Goal: Transaction & Acquisition: Purchase product/service

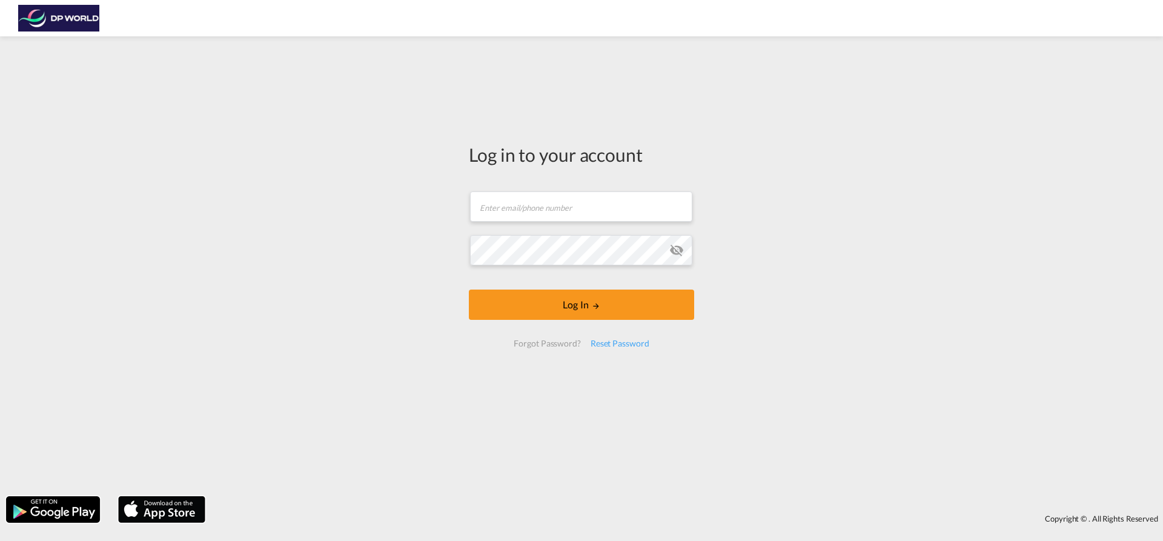
type input "[EMAIL_ADDRESS][PERSON_NAME][DOMAIN_NAME]"
click at [603, 291] on div "Log in to your account [PERSON_NAME][EMAIL_ADDRESS][PERSON_NAME][DOMAIN_NAME] E…" at bounding box center [581, 250] width 243 height 416
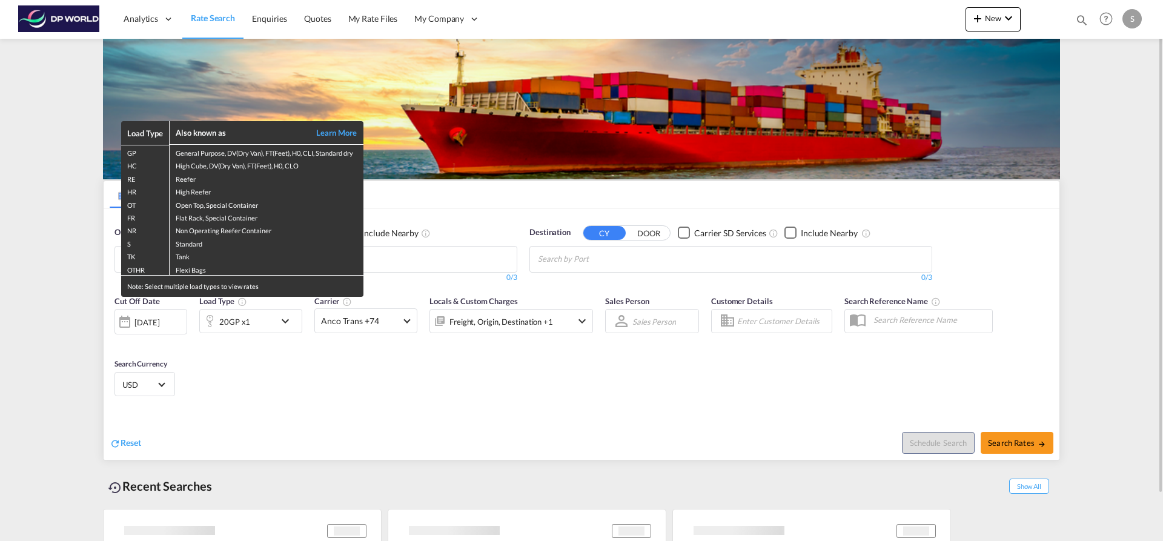
click at [464, 260] on div "Load Type Also known as Learn More GP General Purpose, DV(Dry Van), FT(Feet), H…" at bounding box center [581, 270] width 1163 height 541
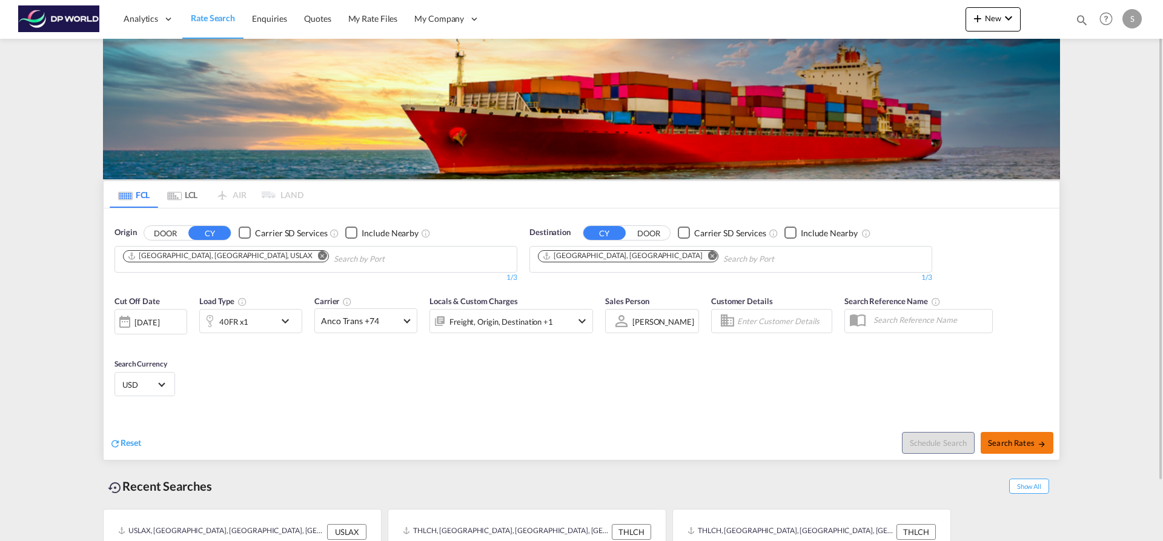
click at [1002, 450] on button "Search Rates" at bounding box center [1016, 443] width 73 height 22
type input "USLAX to DEHAM / [DATE]"
